Goal: Information Seeking & Learning: Learn about a topic

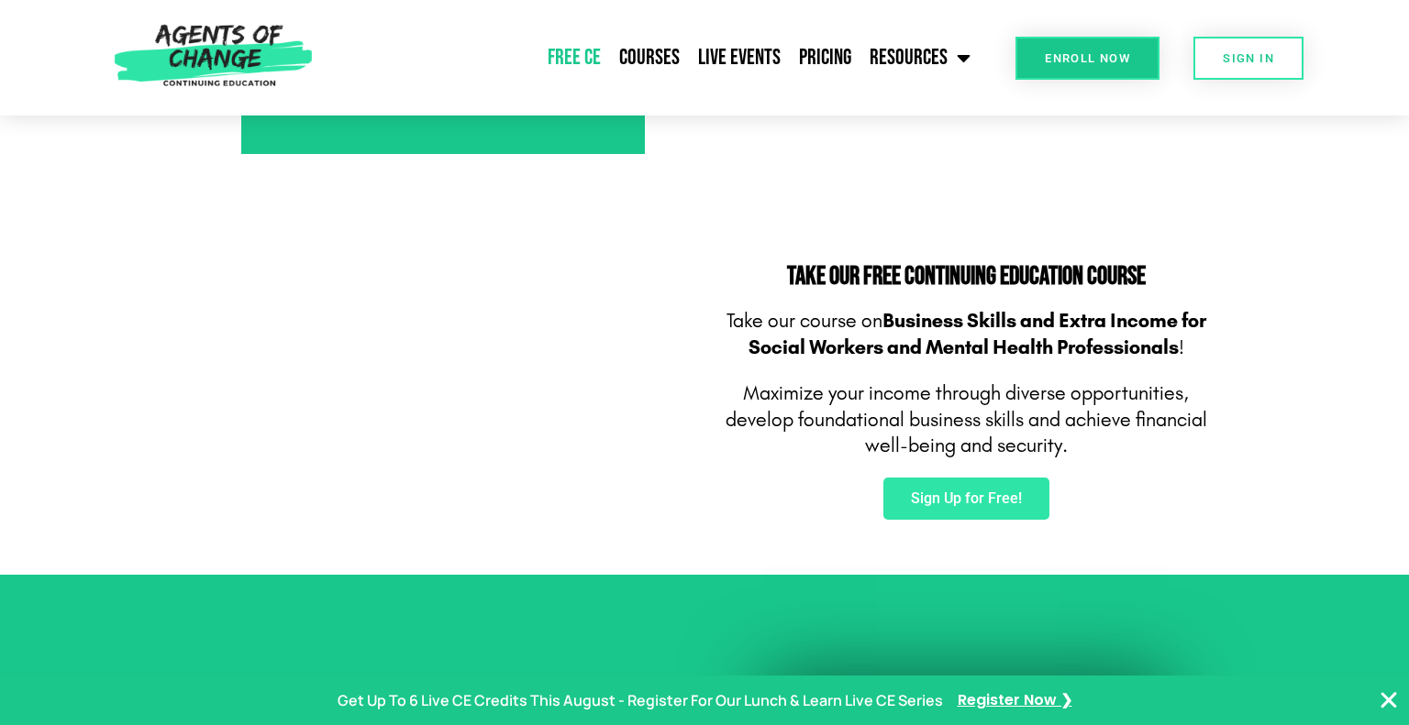
scroll to position [1032, 0]
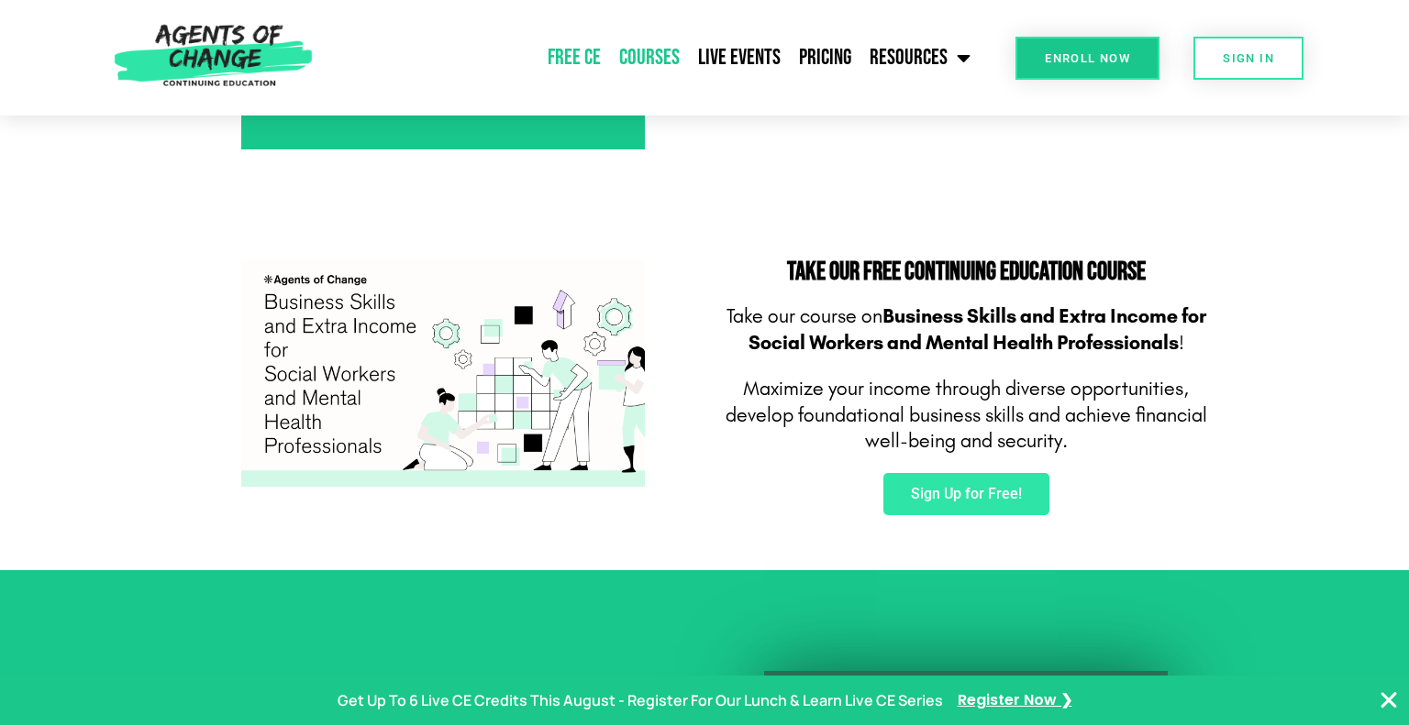
click at [647, 54] on link "Courses" at bounding box center [649, 58] width 79 height 46
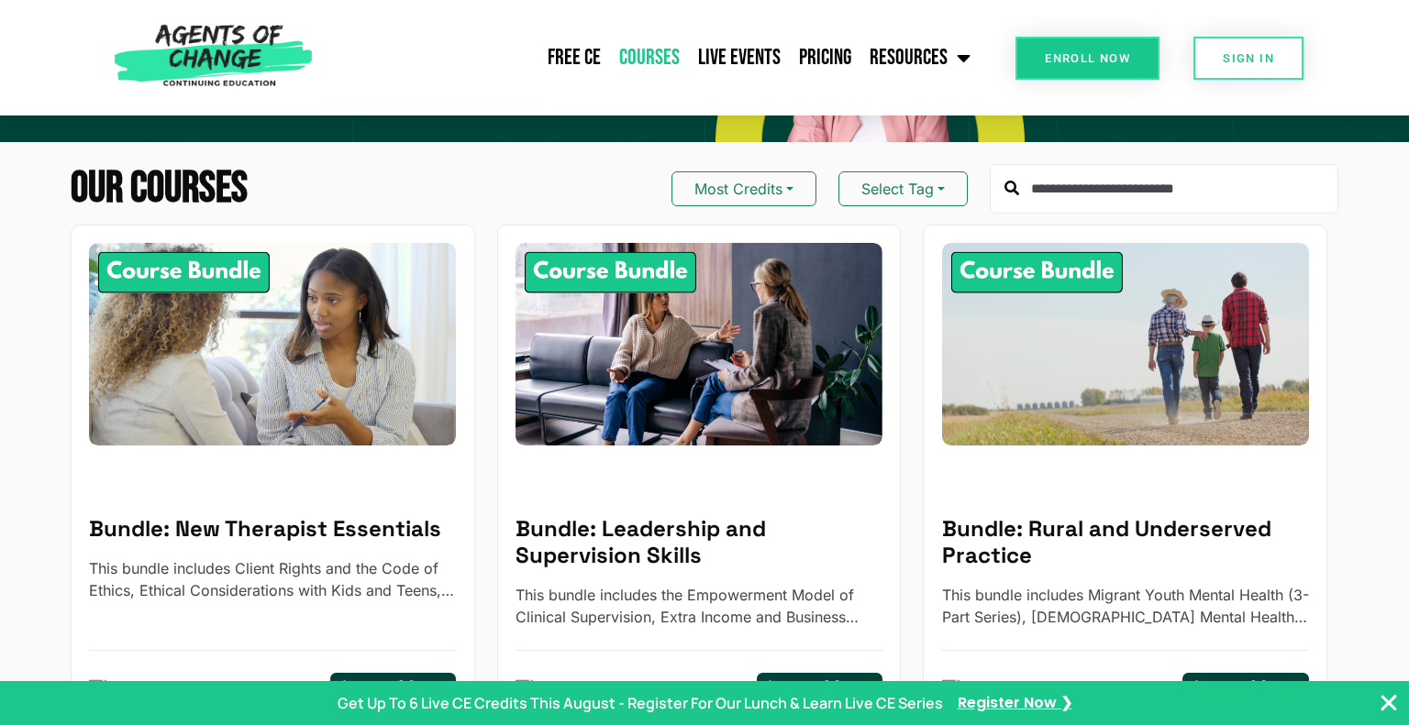
scroll to position [173, 0]
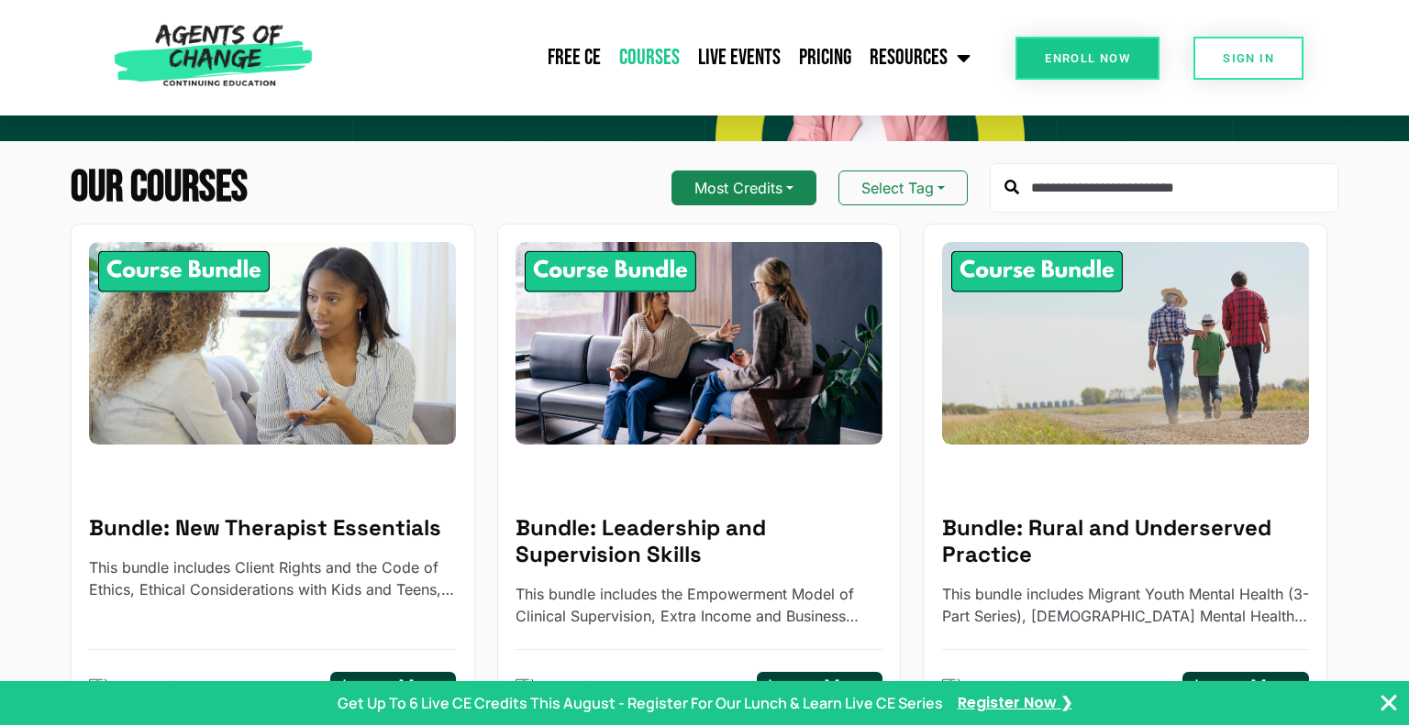
click at [790, 181] on button "Most Credits" at bounding box center [743, 188] width 145 height 35
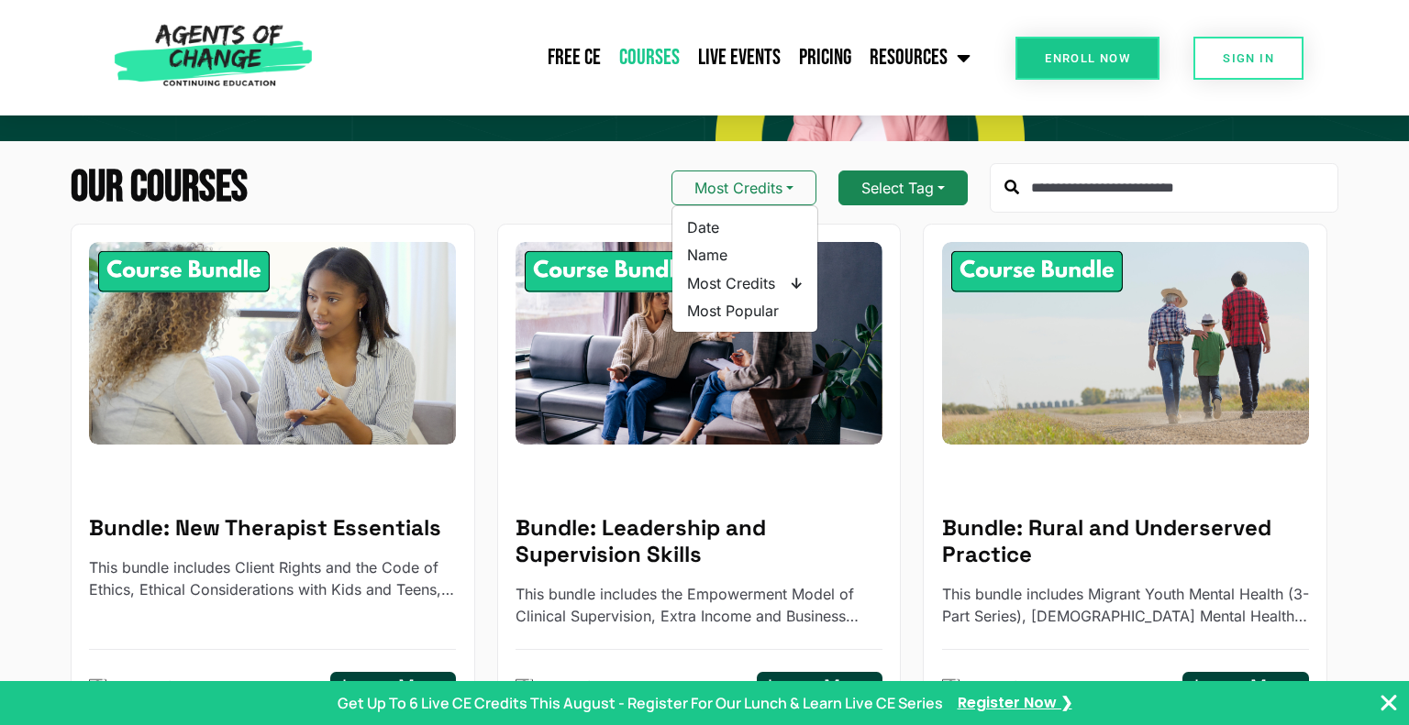
click at [902, 182] on button "Select Tag" at bounding box center [902, 188] width 129 height 35
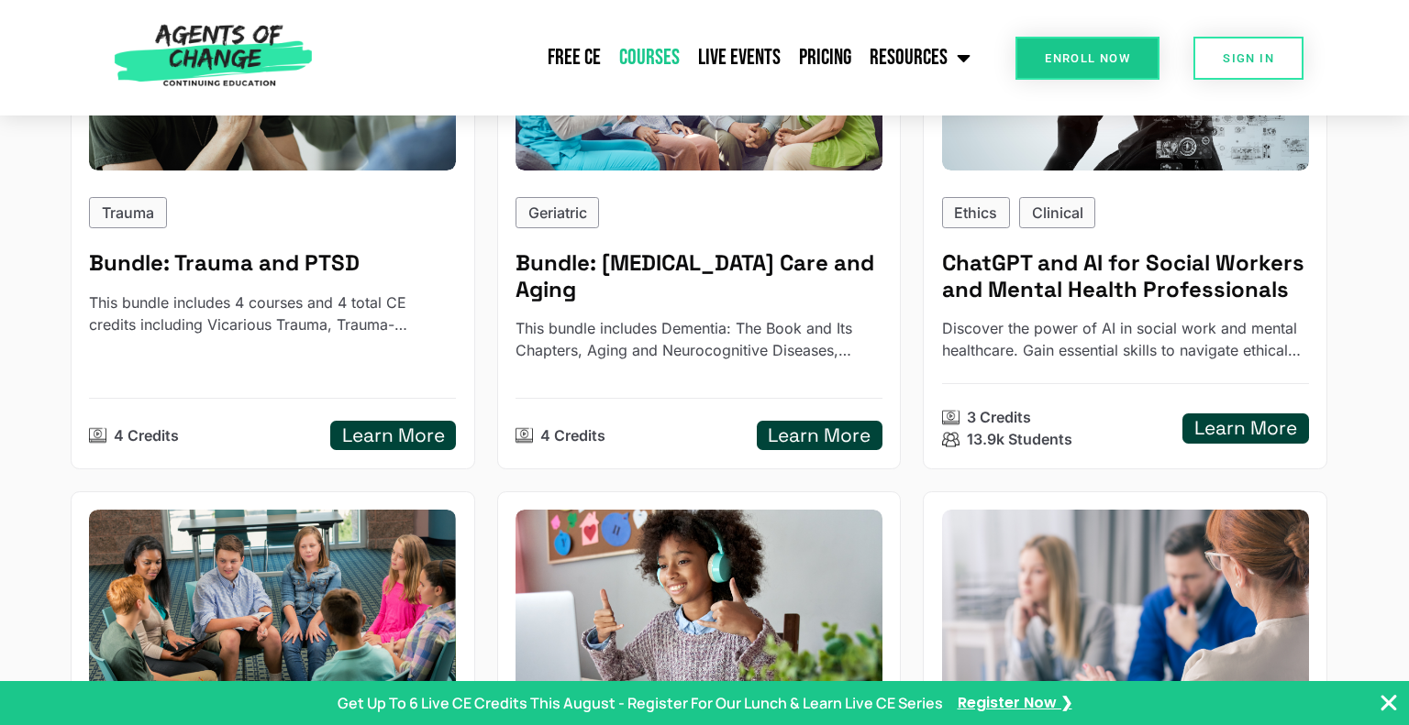
scroll to position [2014, 0]
